Goal: Transaction & Acquisition: Book appointment/travel/reservation

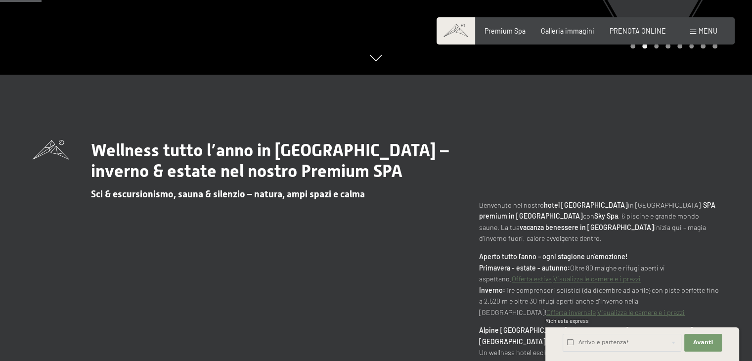
scroll to position [290, 0]
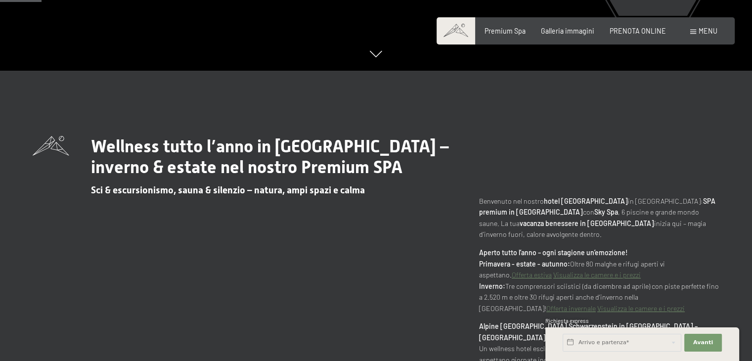
click at [641, 34] on div "Premium Spa Galleria immagini PRENOTA ONLINE" at bounding box center [567, 31] width 227 height 10
click at [630, 29] on span "PRENOTA ONLINE" at bounding box center [638, 29] width 56 height 8
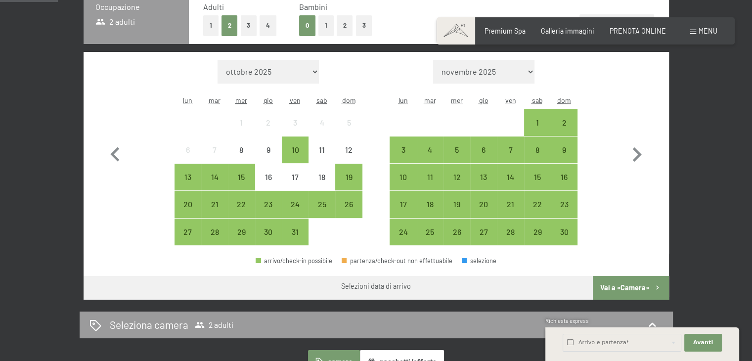
scroll to position [257, 0]
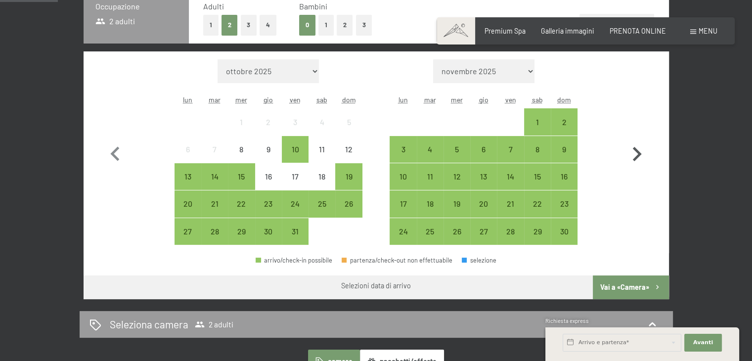
click at [635, 153] on icon "button" at bounding box center [637, 154] width 29 height 29
select select "[DATE]"
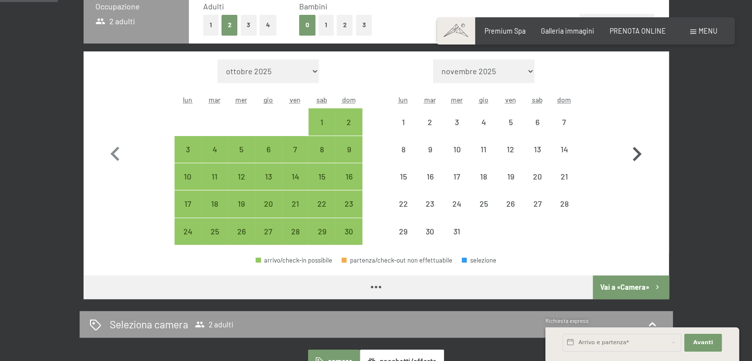
click at [635, 153] on icon "button" at bounding box center [637, 154] width 29 height 29
select select "[DATE]"
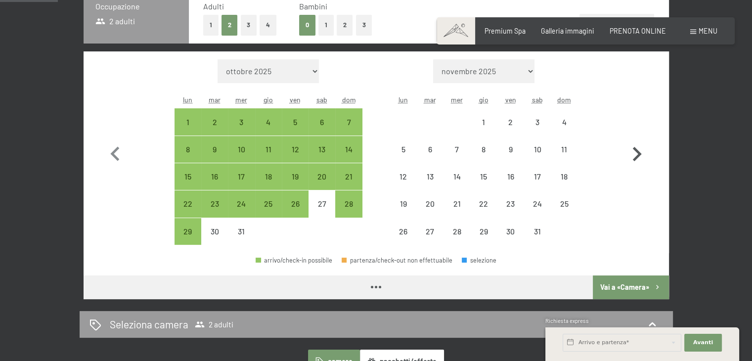
click at [635, 153] on icon "button" at bounding box center [637, 154] width 29 height 29
select select "[DATE]"
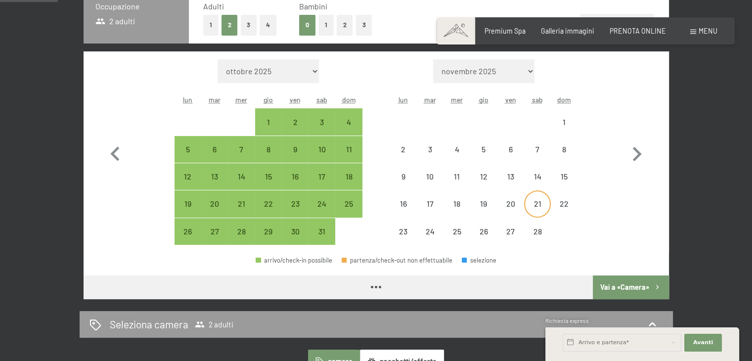
select select "[DATE]"
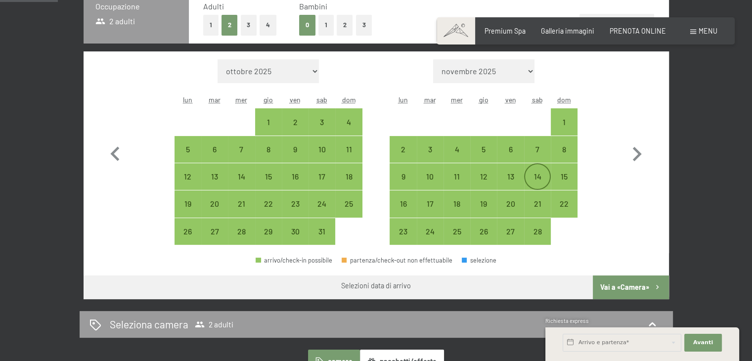
click at [531, 184] on div "14" at bounding box center [537, 185] width 25 height 25
select select "[DATE]"
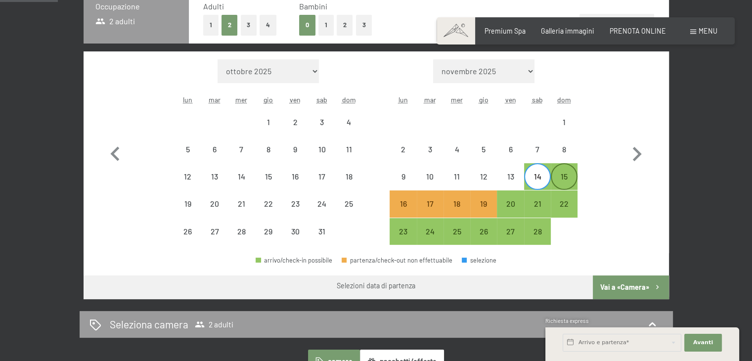
click at [572, 178] on div "15" at bounding box center [564, 185] width 25 height 25
select select "[DATE]"
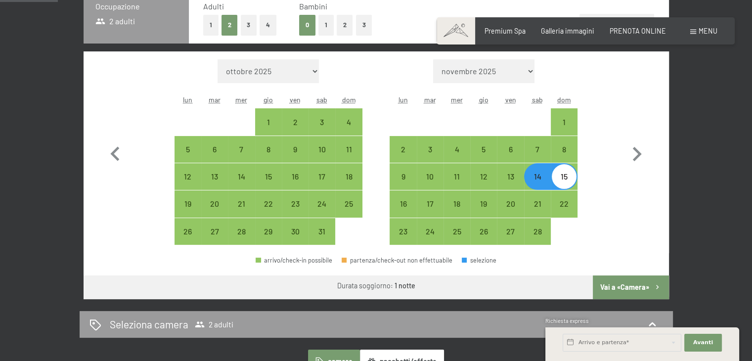
click at [614, 286] on button "Vai a «Camera»" at bounding box center [631, 287] width 76 height 24
select select "[DATE]"
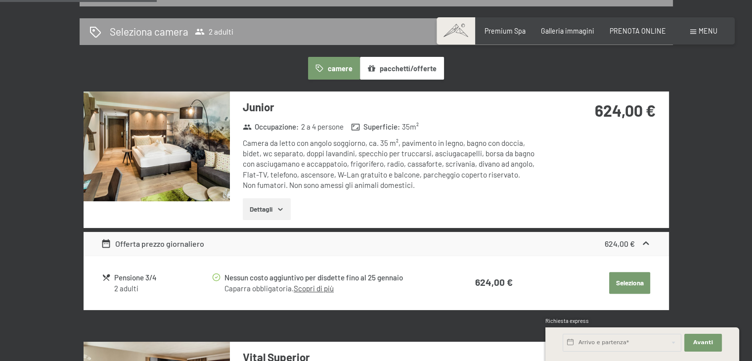
scroll to position [0, 0]
